Goal: Task Accomplishment & Management: Manage account settings

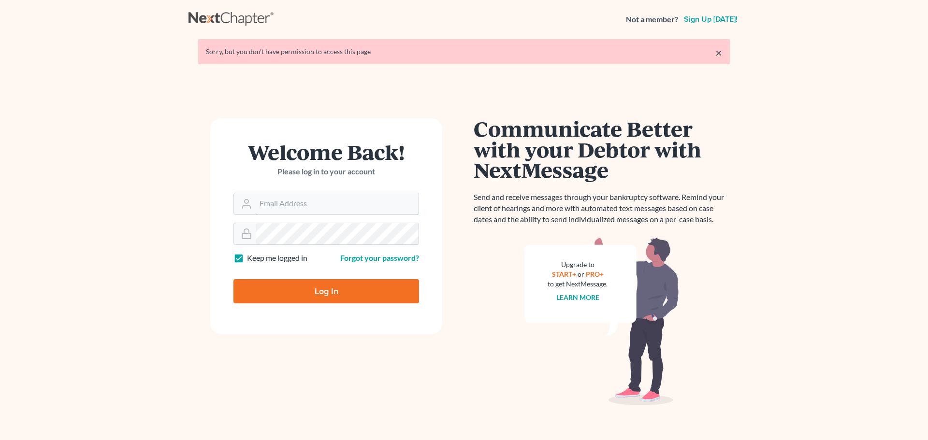
drag, startPoint x: 0, startPoint y: 0, endPoint x: 298, endPoint y: 207, distance: 362.8
click at [298, 207] on input "Email Address" at bounding box center [337, 203] width 163 height 21
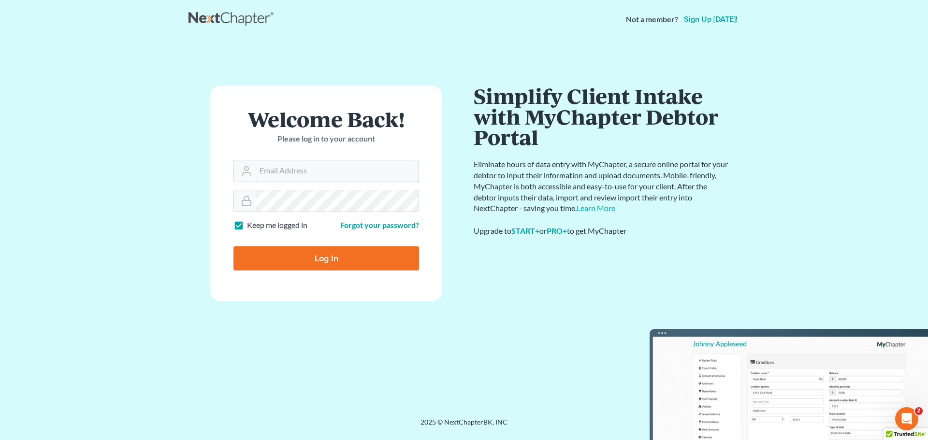
type input "[PERSON_NAME][EMAIL_ADDRESS][DOMAIN_NAME]"
click at [346, 249] on input "Log In" at bounding box center [326, 258] width 186 height 24
type input "Thinking..."
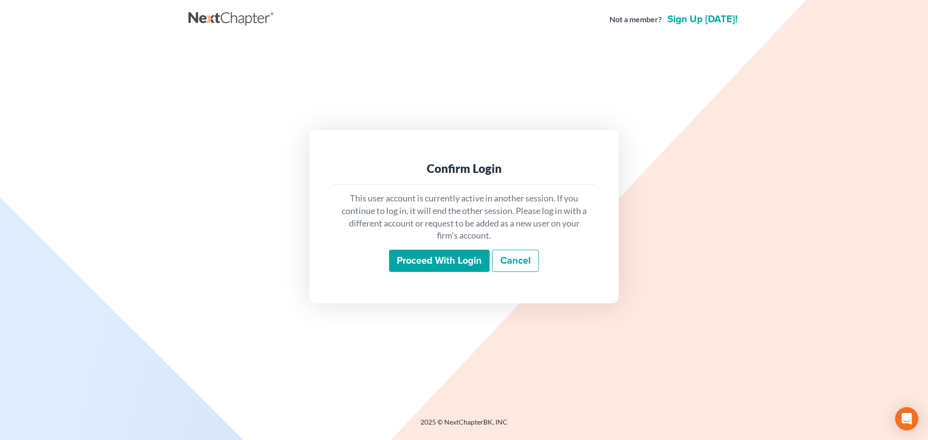
click at [422, 271] on input "Proceed with login" at bounding box center [439, 261] width 100 height 22
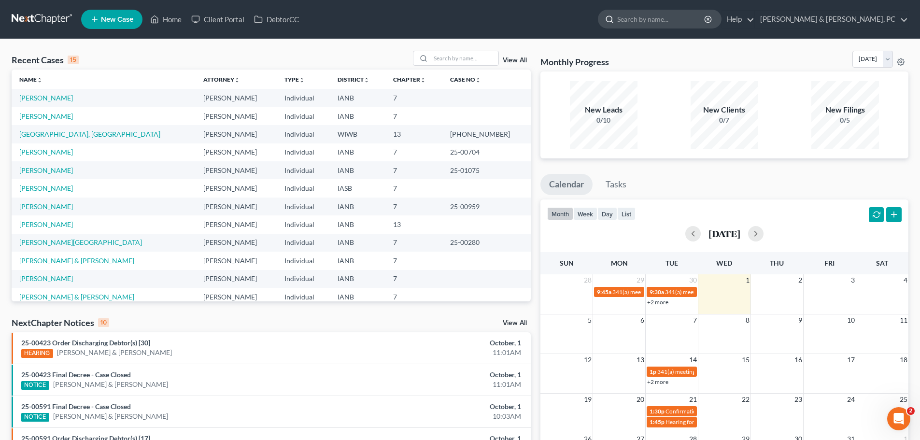
click at [704, 21] on input "search" at bounding box center [661, 19] width 88 height 18
click at [904, 16] on link "[PERSON_NAME] & [PERSON_NAME], PC" at bounding box center [832, 19] width 153 height 17
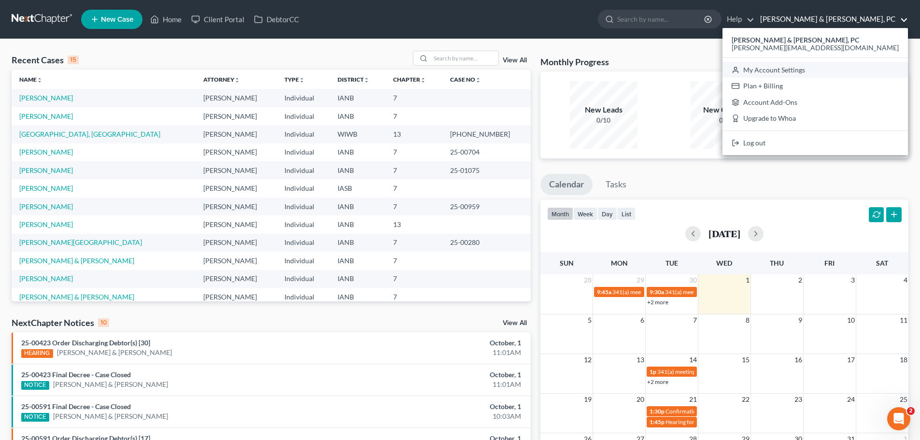
click at [874, 70] on link "My Account Settings" at bounding box center [816, 70] width 186 height 16
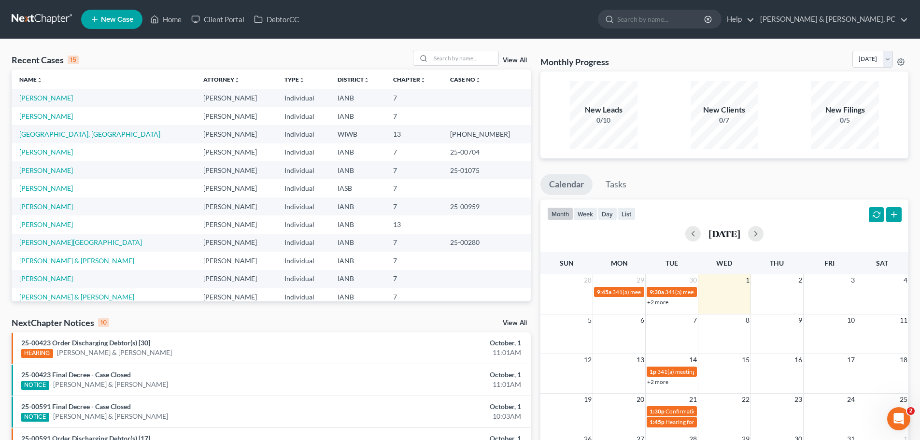
select select "23"
select select "16"
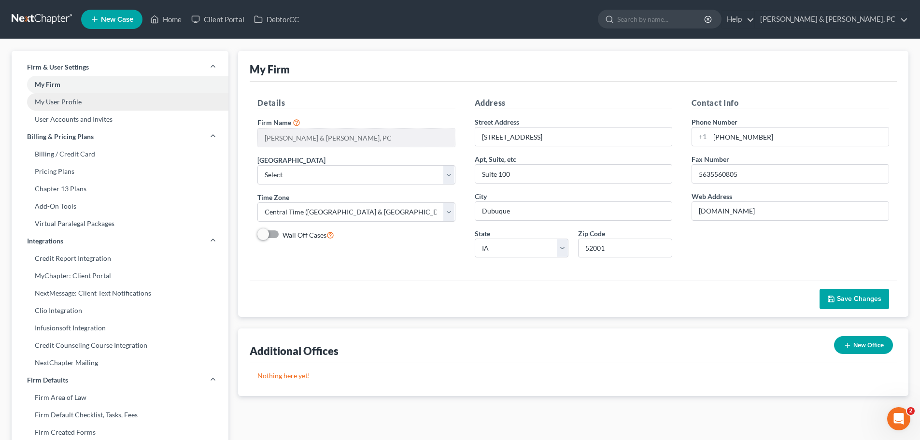
click at [64, 104] on link "My User Profile" at bounding box center [120, 101] width 217 height 17
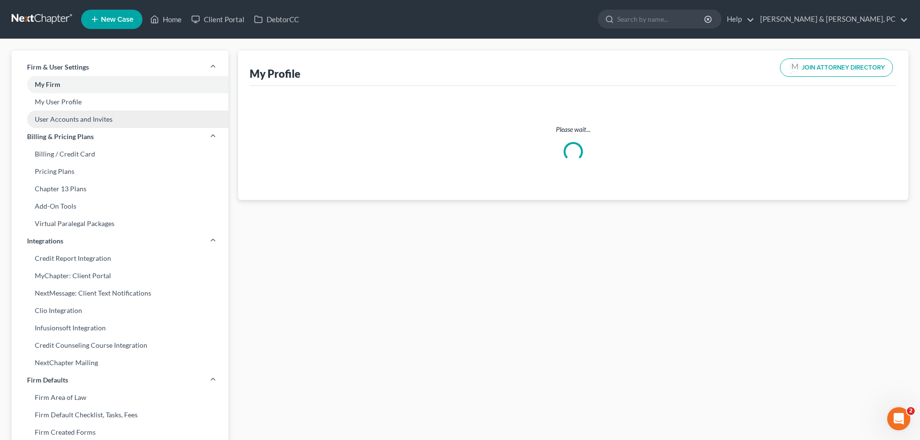
select select "16"
select select "attorney"
select select "0"
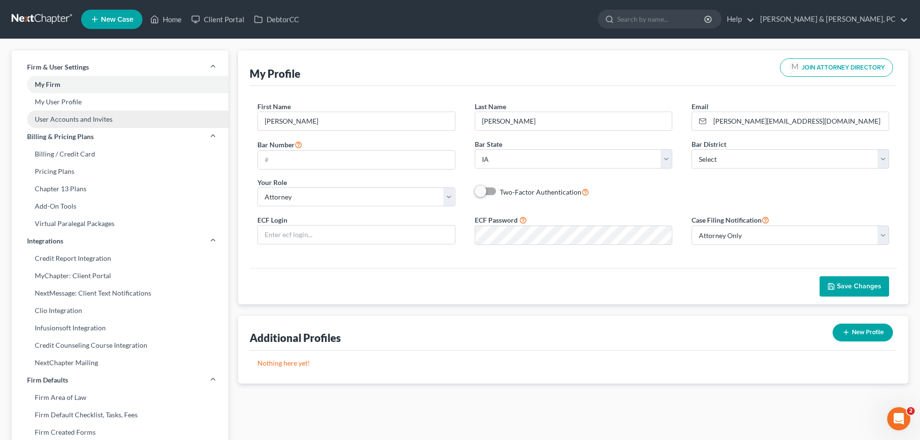
click at [65, 121] on link "User Accounts and Invites" at bounding box center [120, 119] width 217 height 17
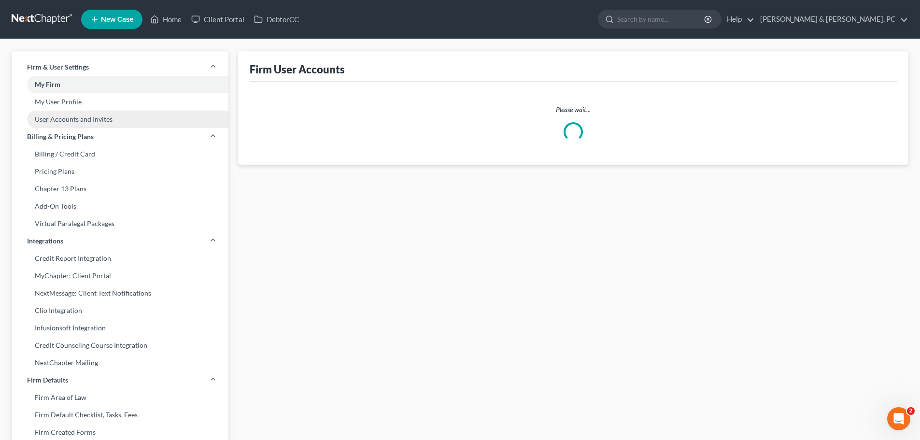
select select "2"
select select "0"
select select "1"
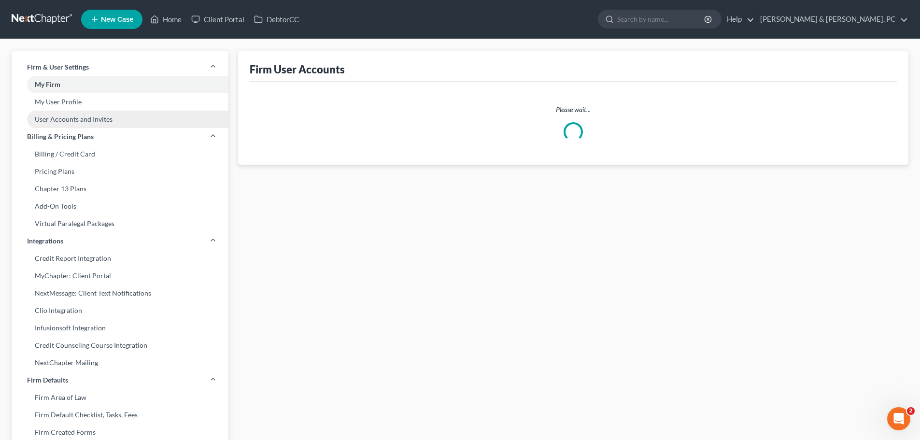
select select "1"
select select "0"
select select "1"
select select "2"
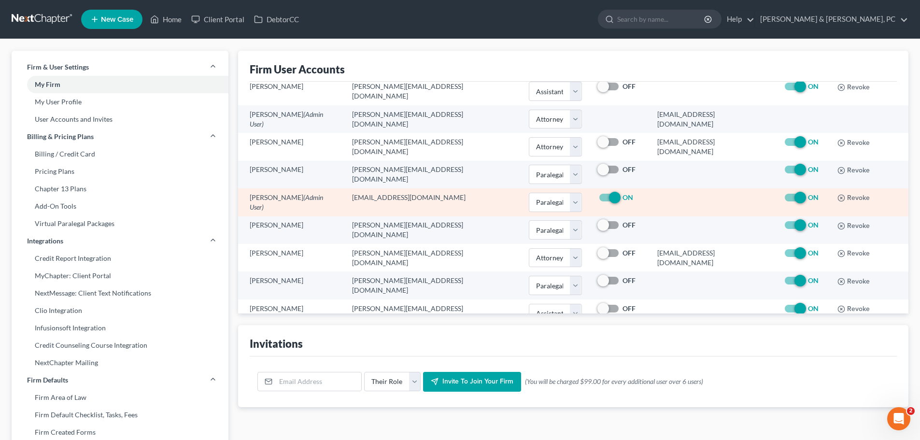
scroll to position [74, 0]
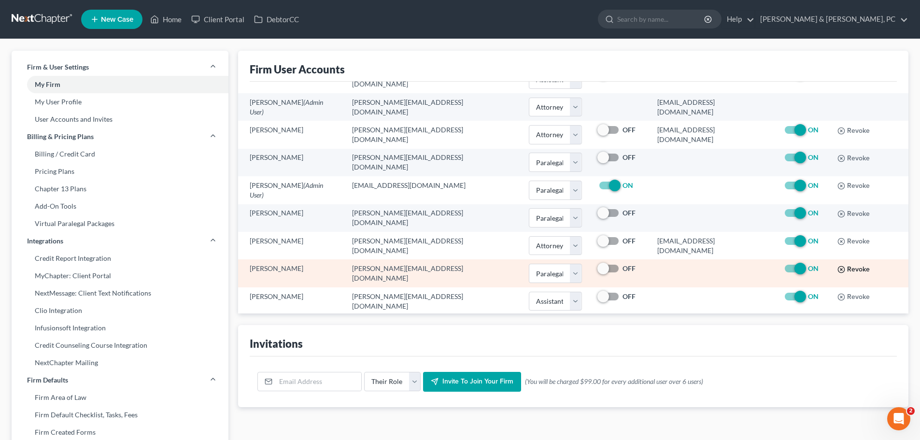
click at [838, 266] on icon "button" at bounding box center [842, 270] width 8 height 8
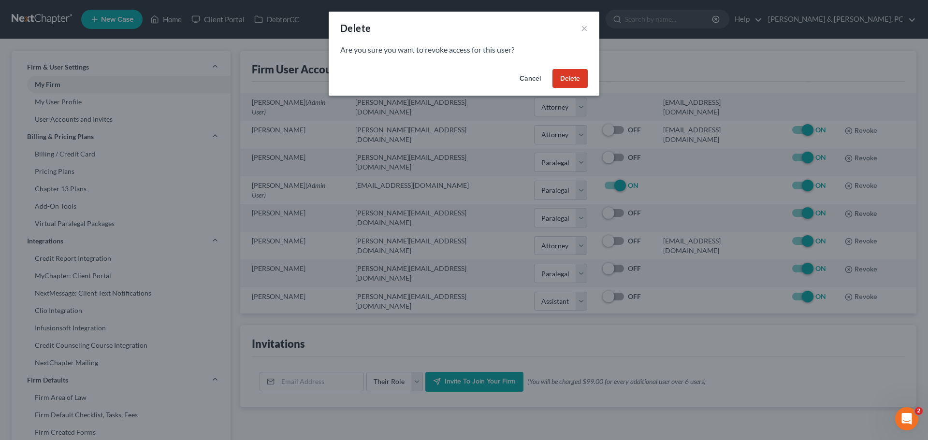
click at [564, 80] on button "Delete" at bounding box center [569, 78] width 35 height 19
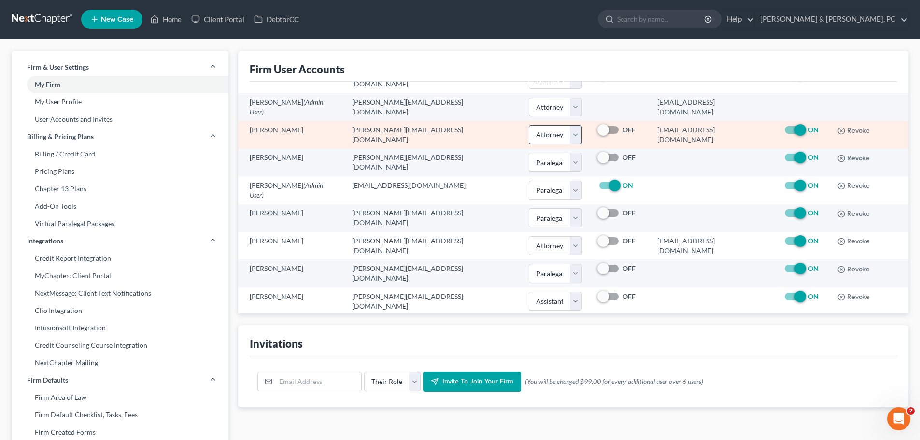
scroll to position [46, 0]
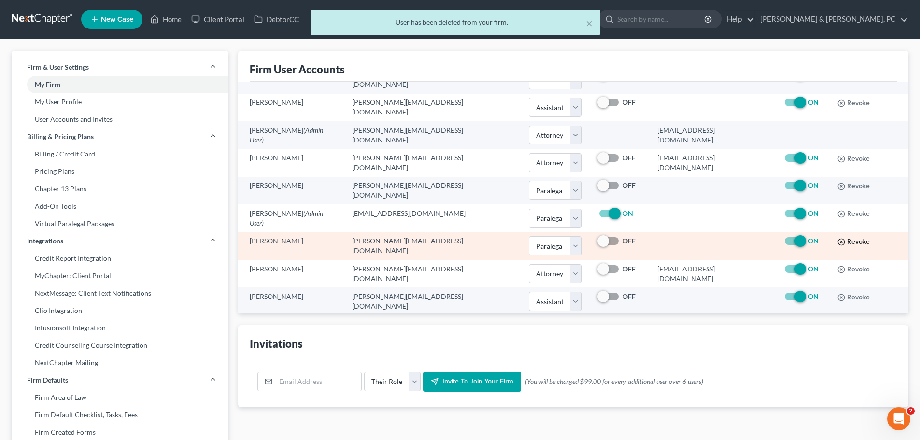
click at [838, 238] on button "Revoke" at bounding box center [854, 242] width 32 height 8
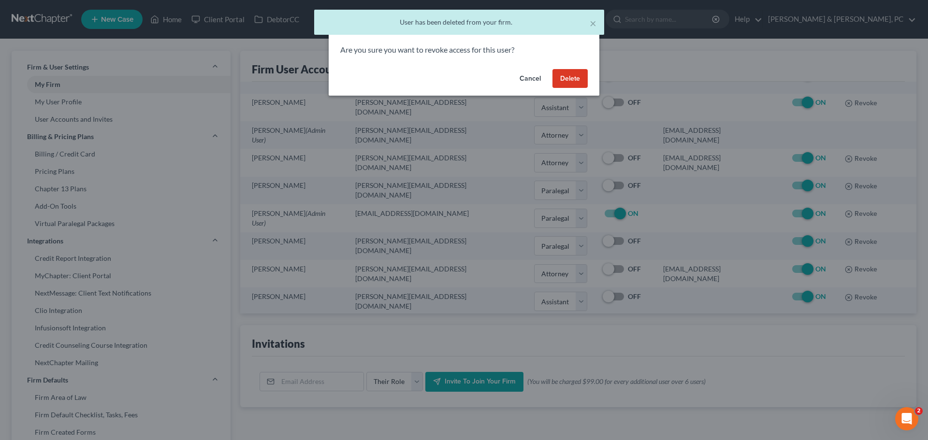
click at [570, 80] on button "Delete" at bounding box center [569, 78] width 35 height 19
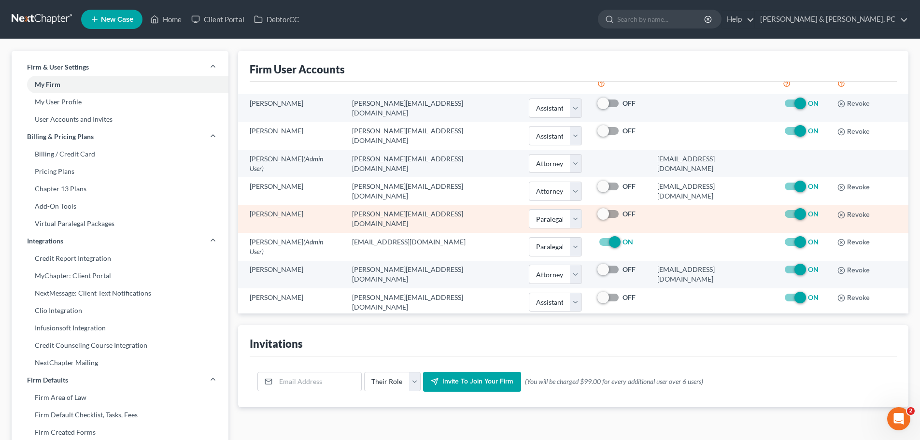
scroll to position [19, 0]
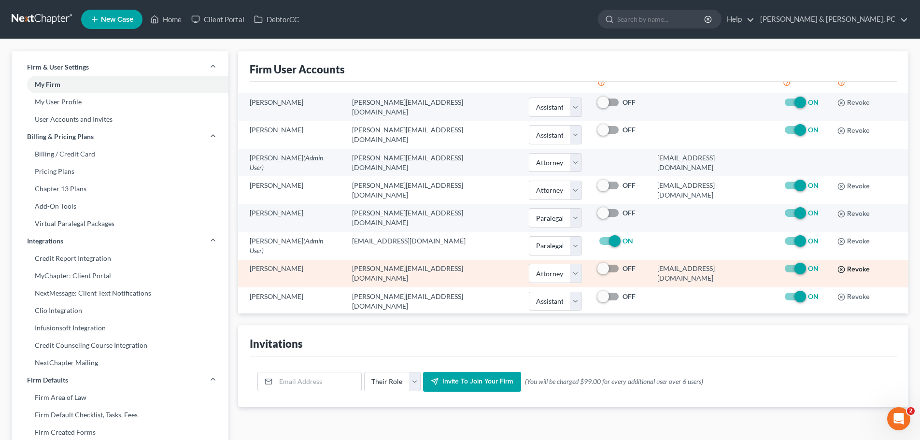
click at [838, 266] on button "Revoke" at bounding box center [854, 270] width 32 height 8
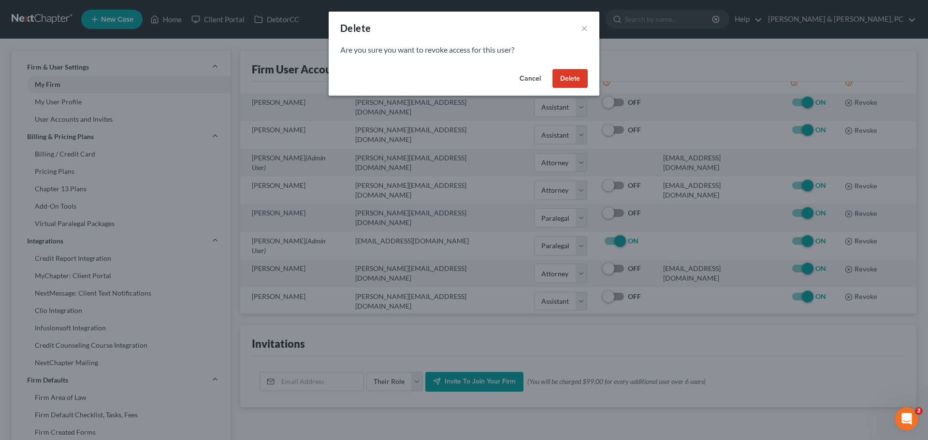
click at [572, 83] on button "Delete" at bounding box center [569, 78] width 35 height 19
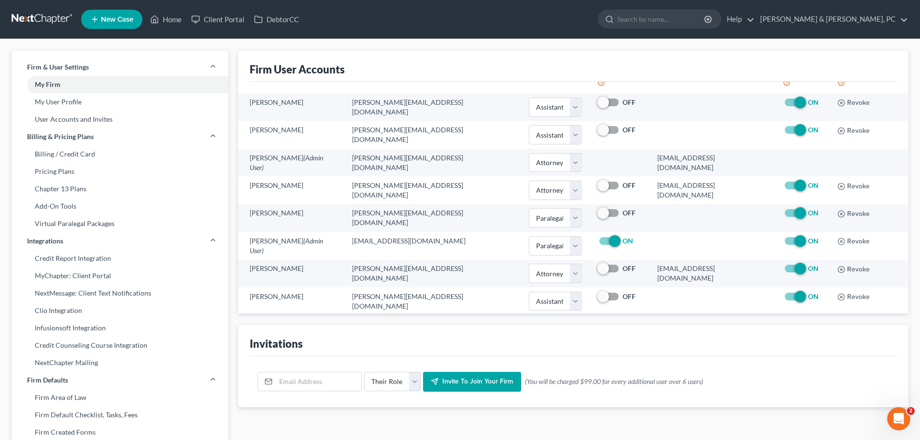
scroll to position [0, 0]
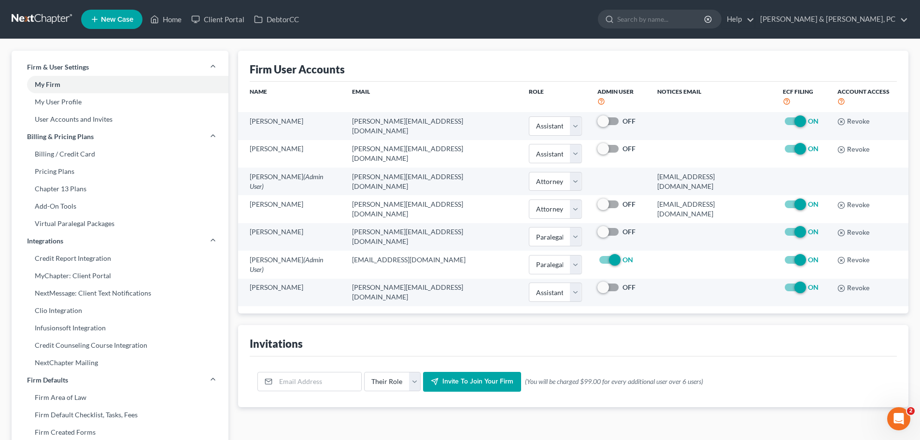
click at [695, 76] on div "Firm User Accounts" at bounding box center [573, 66] width 647 height 31
click at [288, 373] on input "email" at bounding box center [319, 381] width 86 height 18
click at [305, 373] on input "email" at bounding box center [319, 381] width 86 height 18
type input "l"
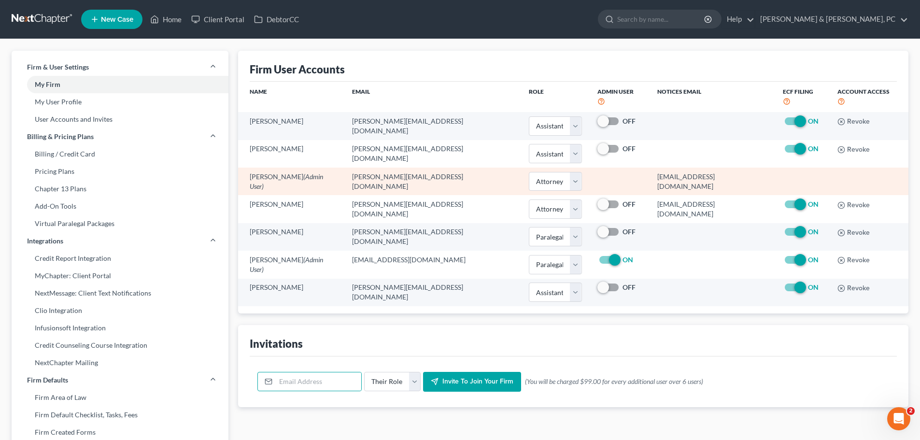
click at [321, 174] on td "[PERSON_NAME] (Admin User)" at bounding box center [291, 182] width 106 height 28
